Goal: Information Seeking & Learning: Get advice/opinions

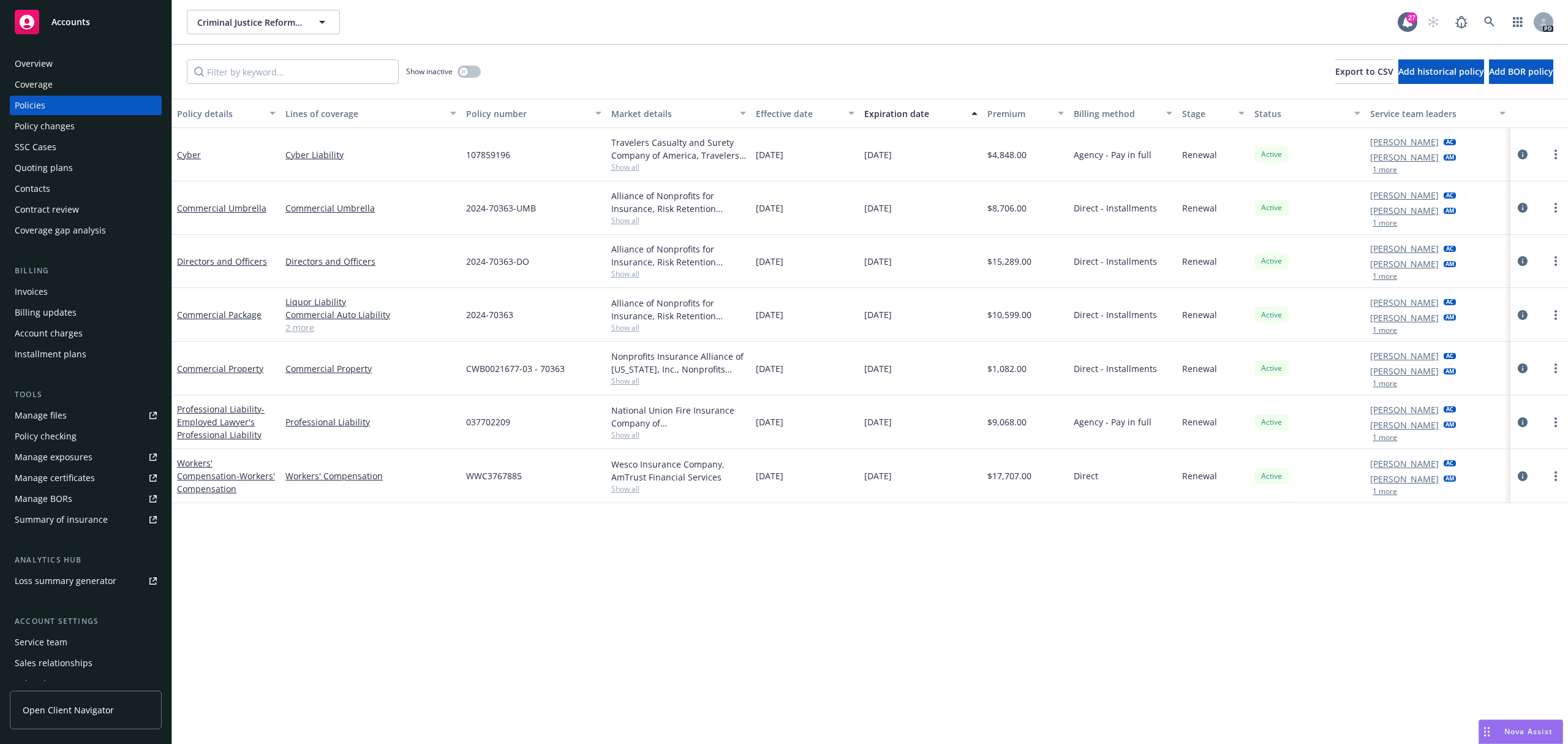
drag, startPoint x: 1513, startPoint y: 730, endPoint x: 1436, endPoint y: 677, distance: 93.5
click at [1512, 729] on span "Nova Assist" at bounding box center [1529, 731] width 49 height 11
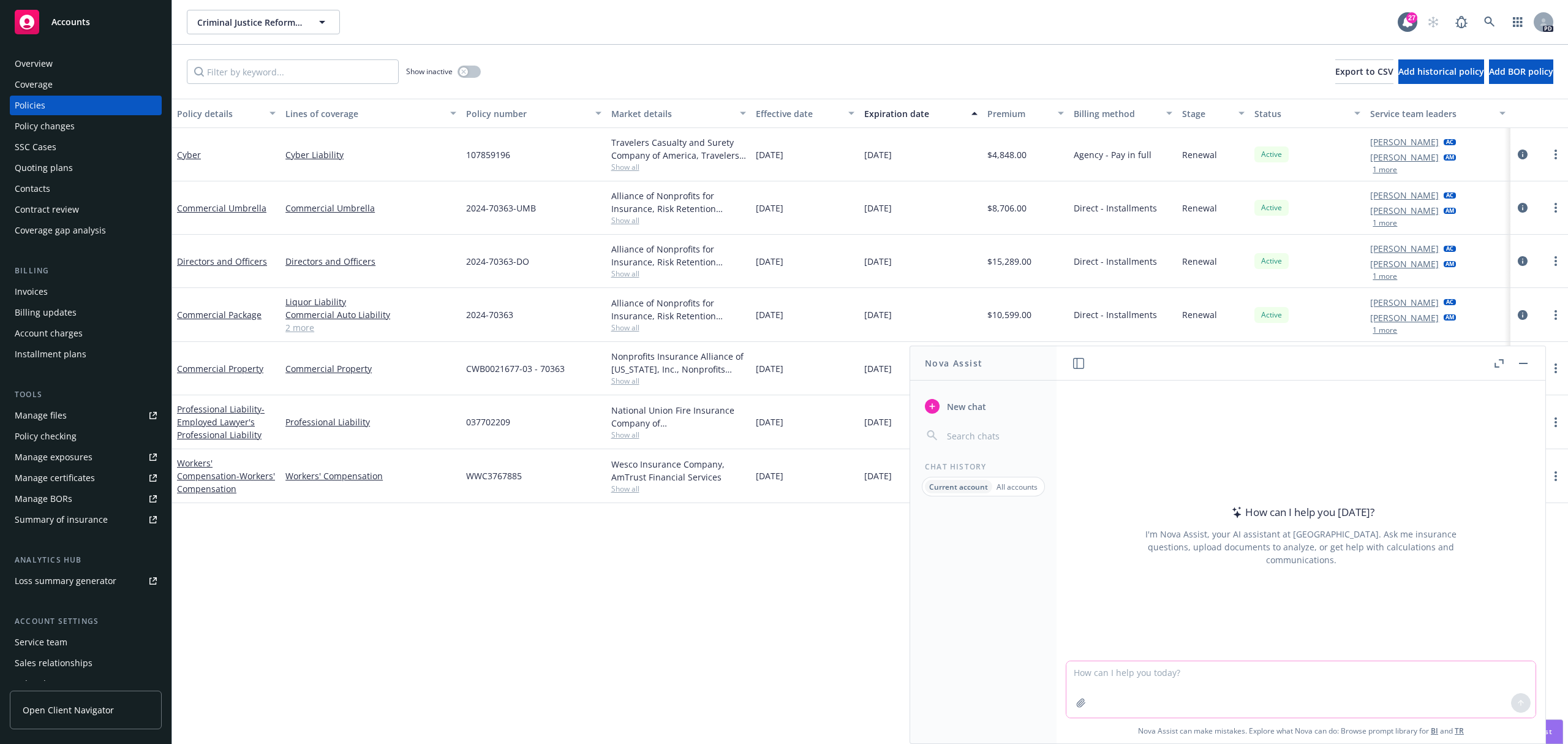
click at [1368, 675] on textarea at bounding box center [1301, 689] width 469 height 56
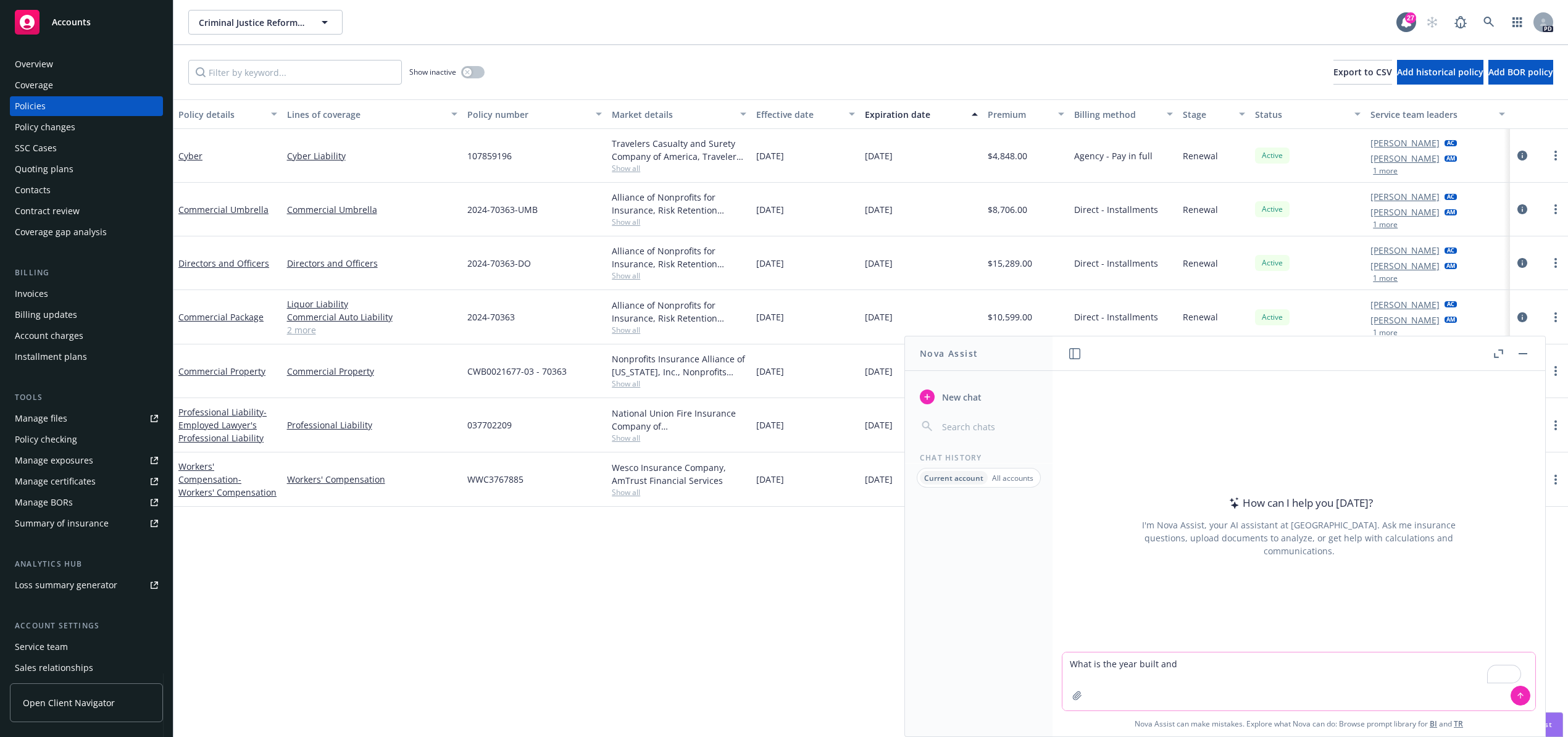
paste textarea "[STREET_ADDRESS]"
type textarea "What is the year built and [STREET_ADDRESS][US_STATE]?"
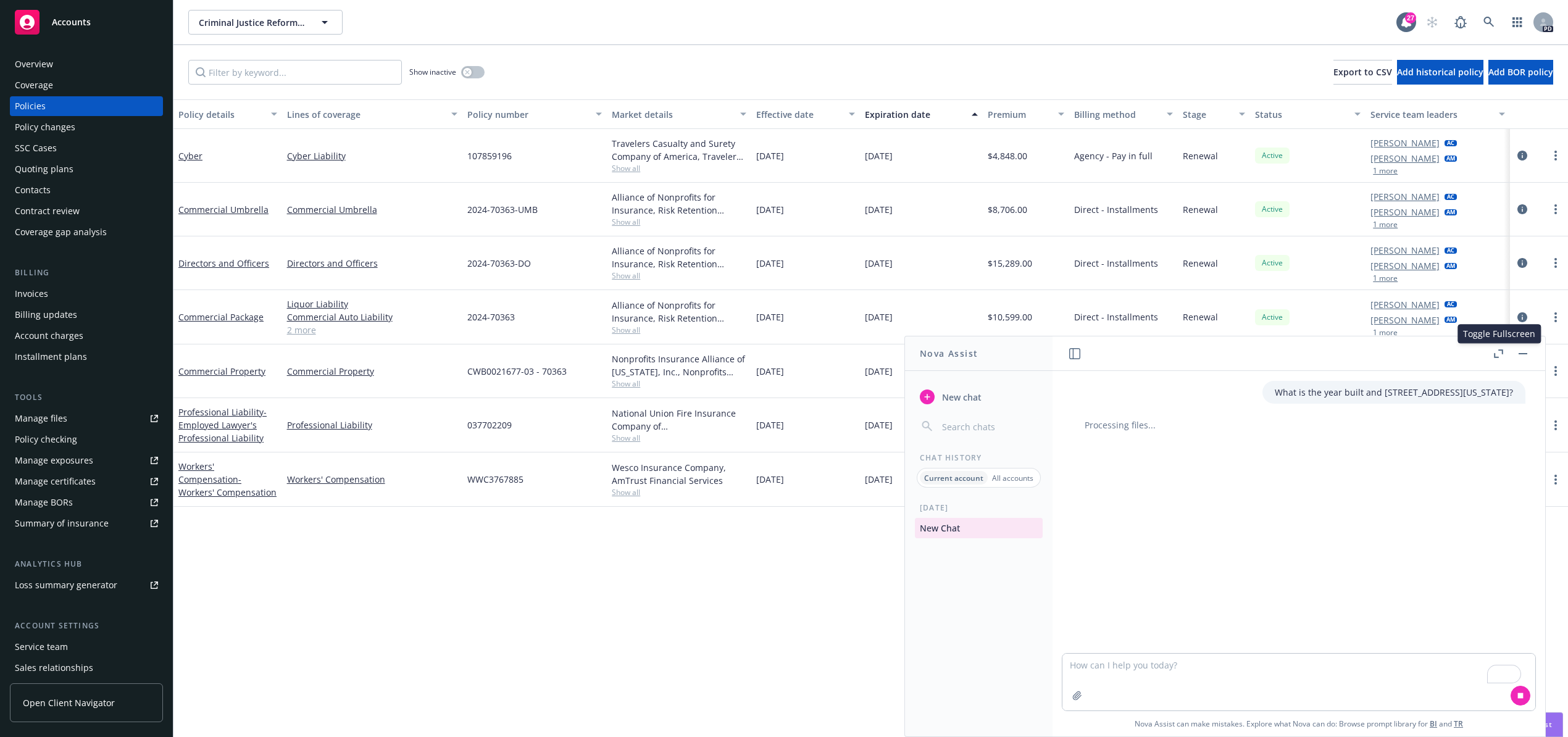
click at [1495, 351] on icon "button" at bounding box center [1498, 353] width 9 height 9
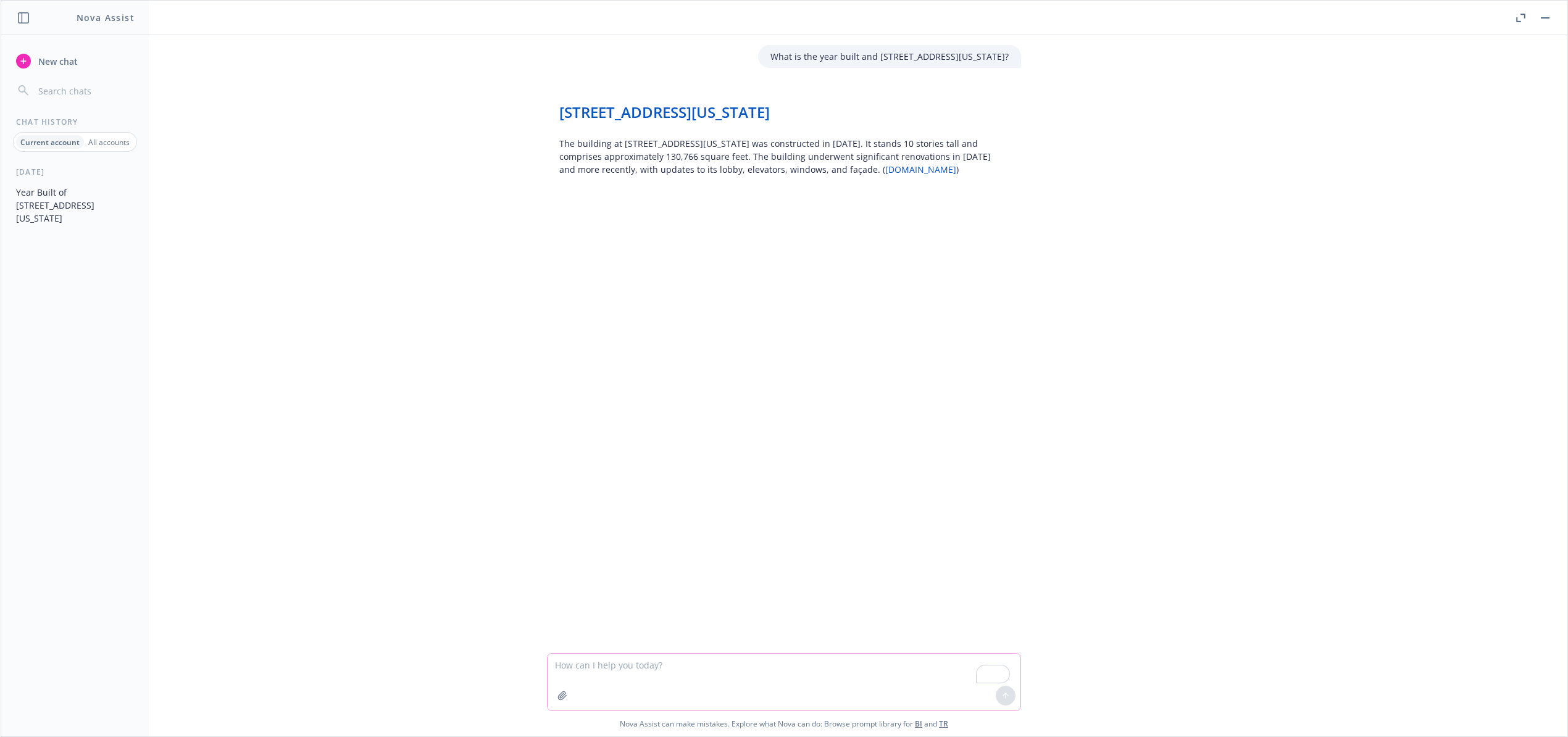
click at [638, 670] on textarea "To enrich screen reader interactions, please activate Accessibility in Grammarl…" at bounding box center [784, 681] width 473 height 56
type textarea "When was it last renovated?"
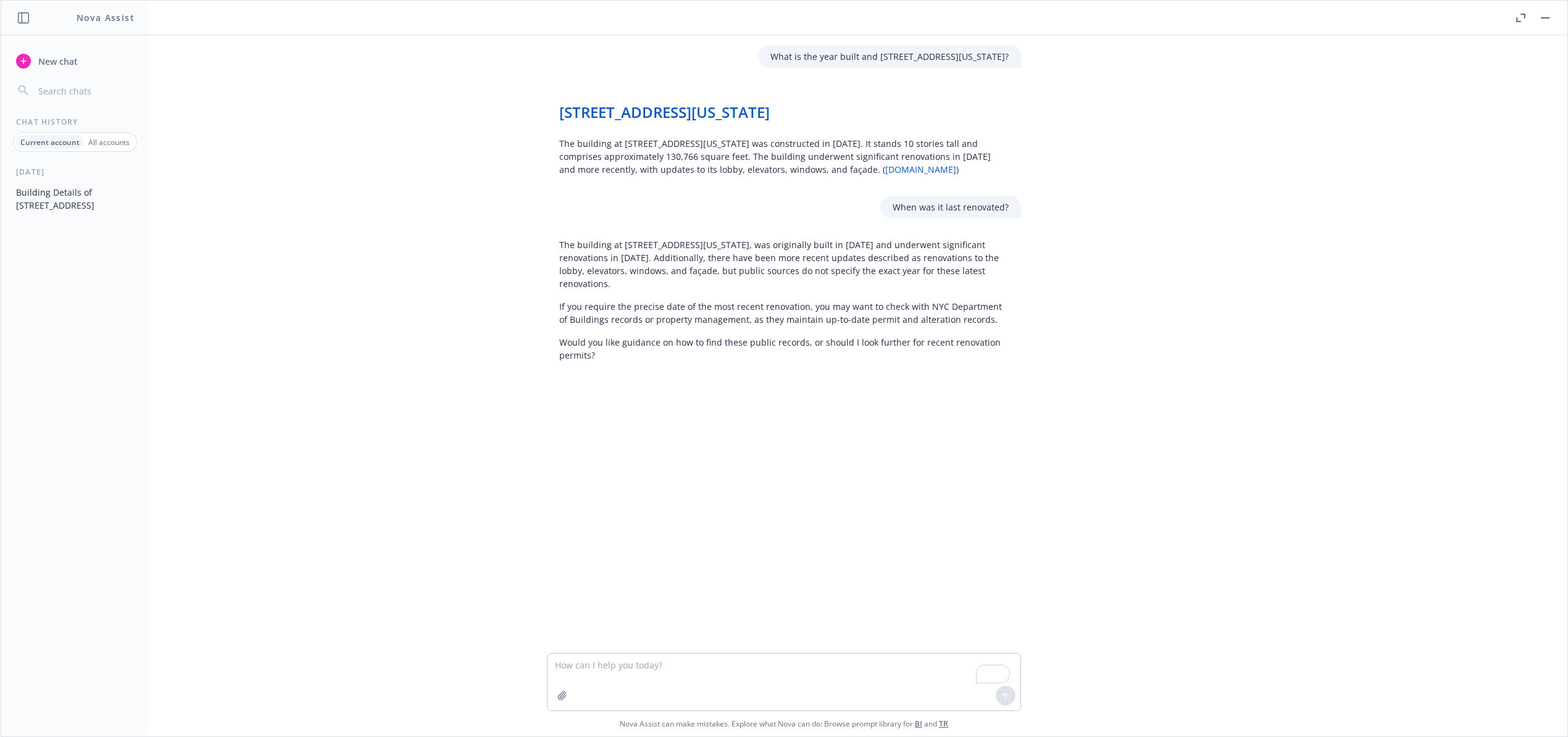
drag, startPoint x: 776, startPoint y: 94, endPoint x: 551, endPoint y: 107, distance: 225.4
click at [547, 105] on div "[STREET_ADDRESS][US_STATE] The building at [STREET_ADDRESS][US_STATE] City was …" at bounding box center [784, 132] width 474 height 98
copy link "[STREET_ADDRESS][US_STATE]"
click at [548, 687] on div at bounding box center [562, 695] width 29 height 29
click at [558, 691] on icon "button" at bounding box center [562, 695] width 10 height 10
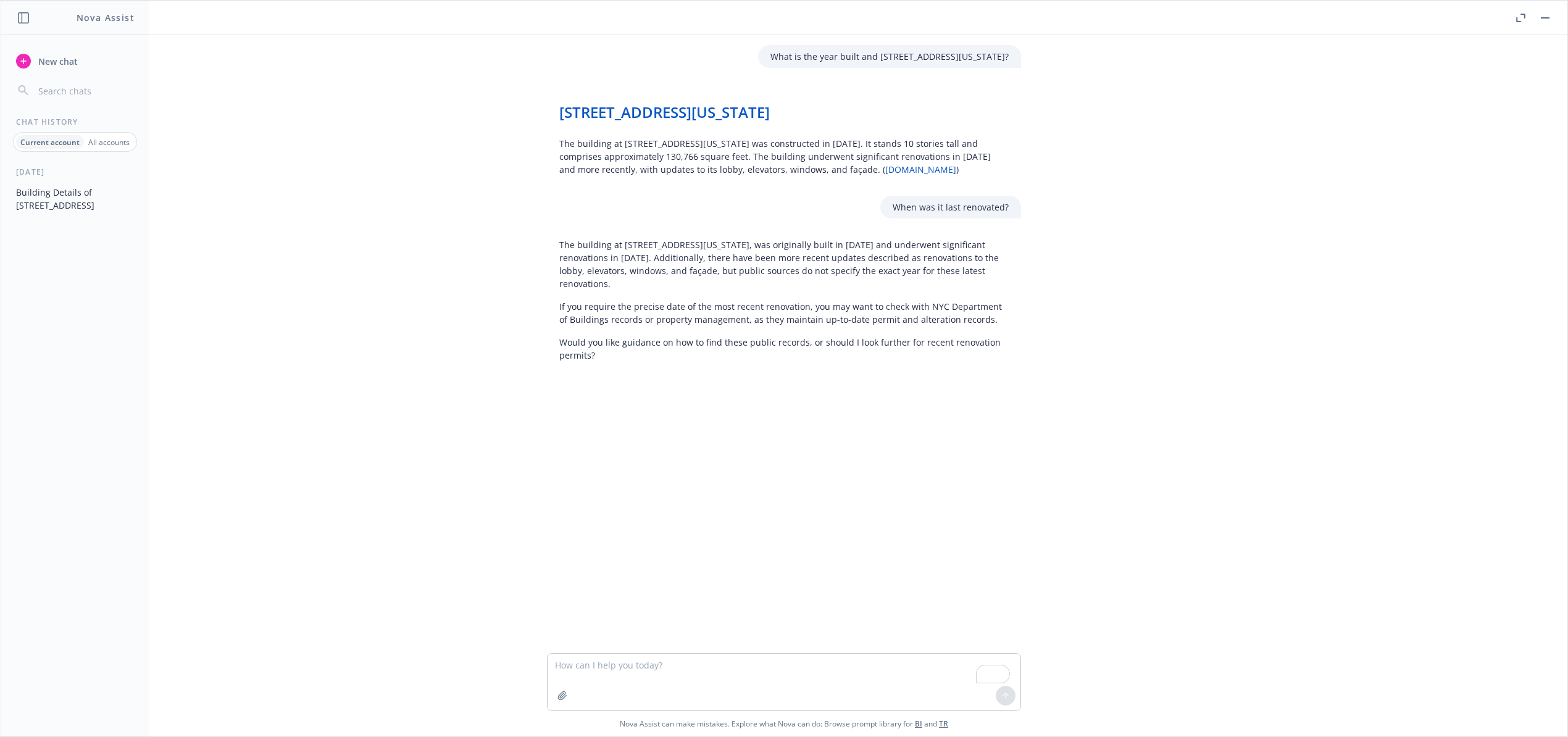
click at [47, 55] on span "New chat" at bounding box center [56, 61] width 42 height 13
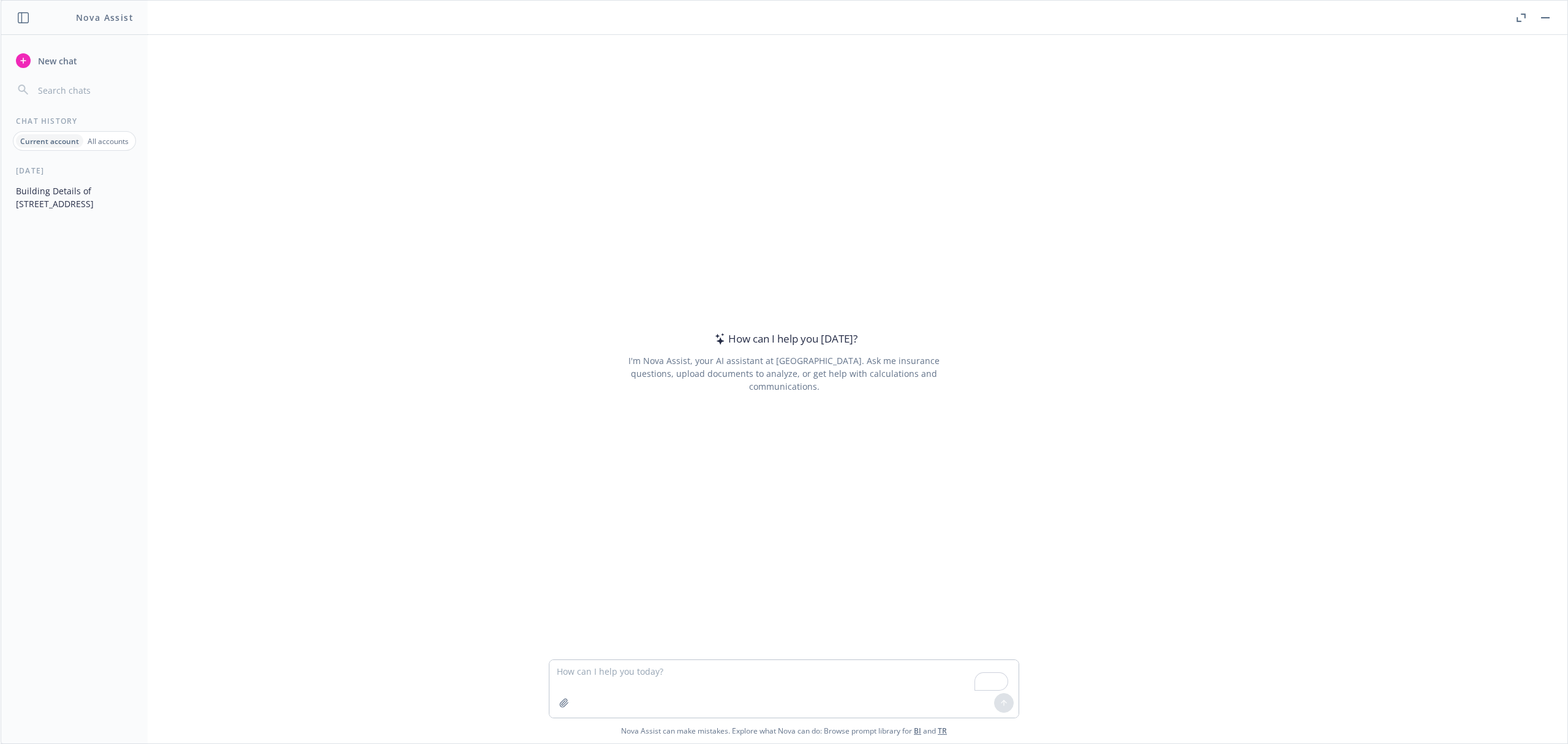
click at [560, 714] on div at bounding box center [564, 703] width 29 height 29
click at [559, 704] on icon "button" at bounding box center [564, 703] width 10 height 10
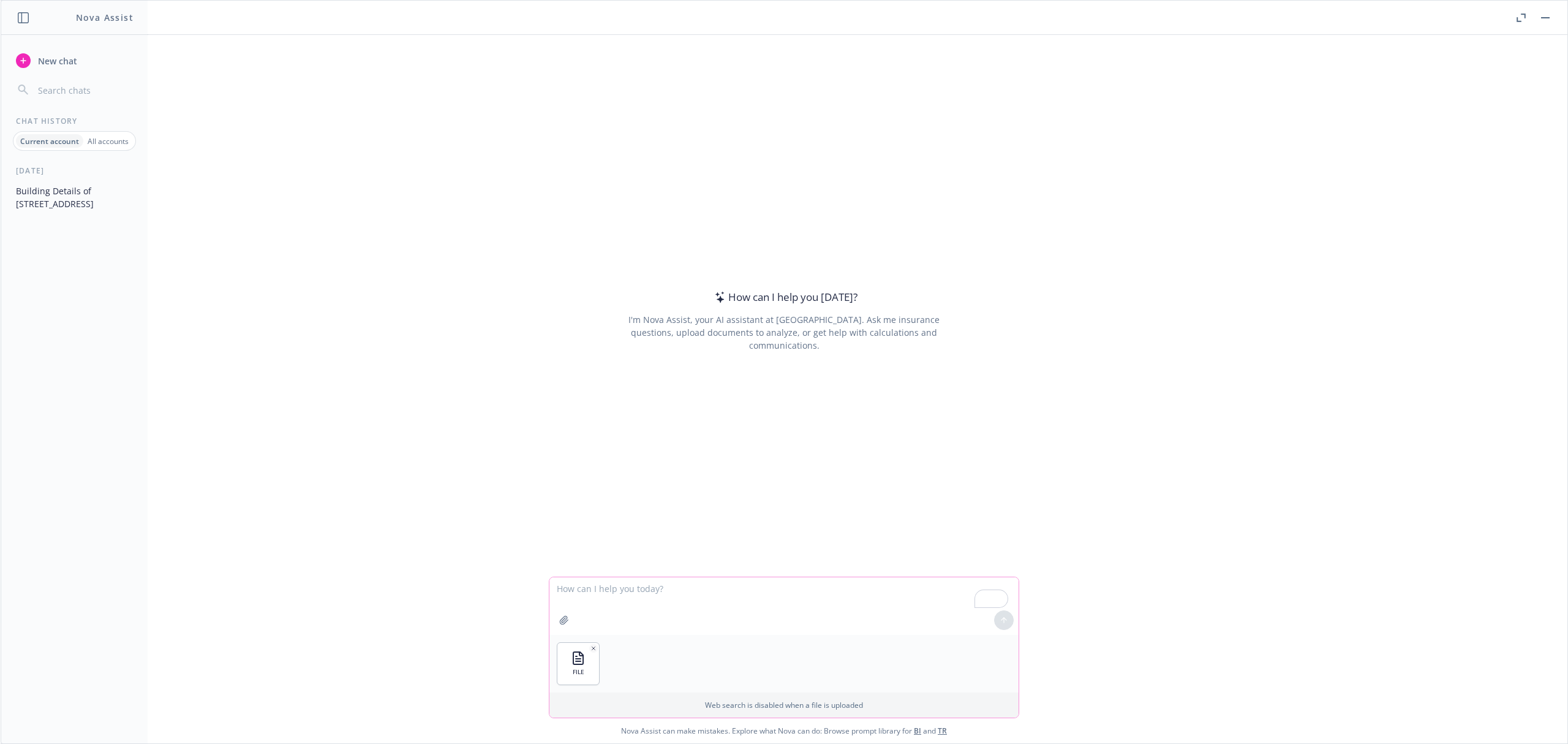
click at [684, 593] on textarea "To enrich screen reader interactions, please activate Accessibility in Grammarl…" at bounding box center [784, 605] width 469 height 58
type textarea "S"
type textarea "Summarize this contract for me"
